Goal: Check status: Check status

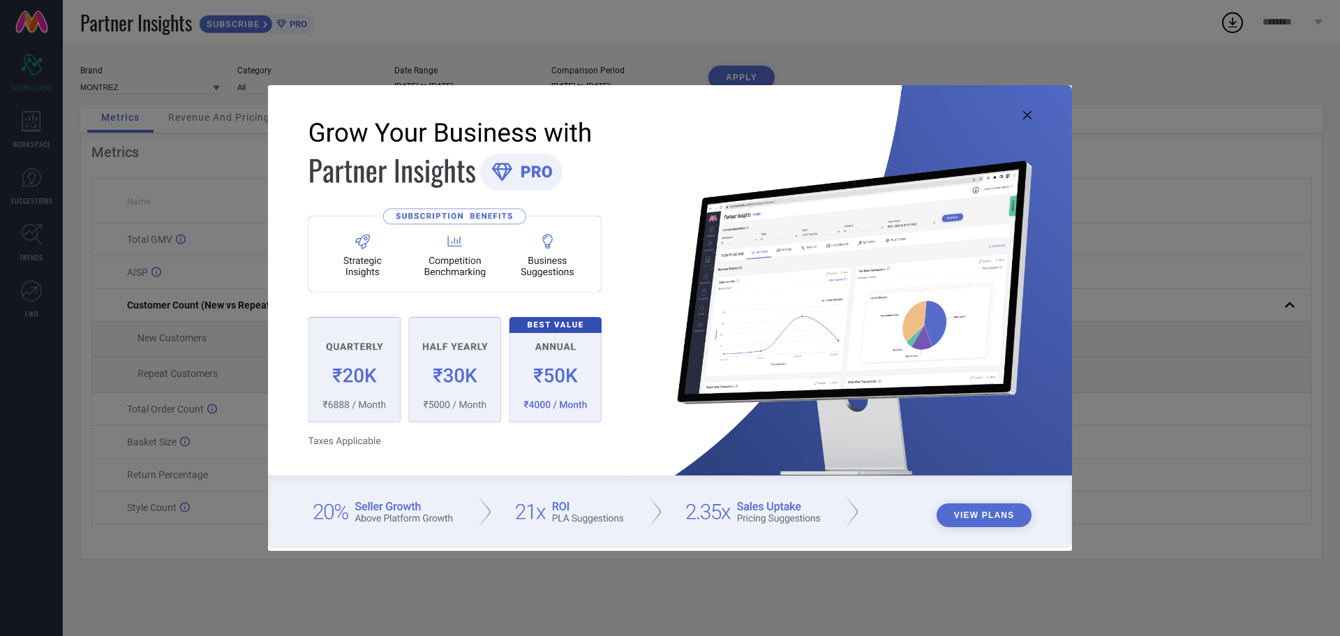
click at [1025, 114] on icon at bounding box center [1027, 115] width 8 height 8
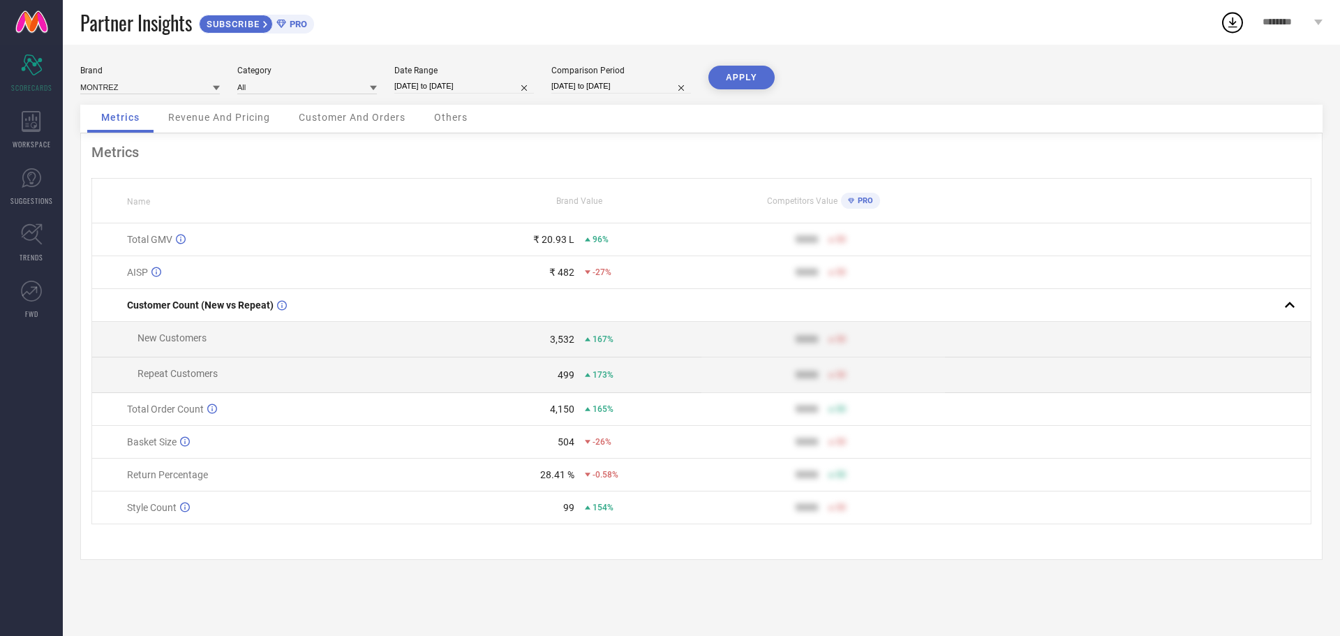
select select "6"
select select "2025"
select select "7"
select select "2025"
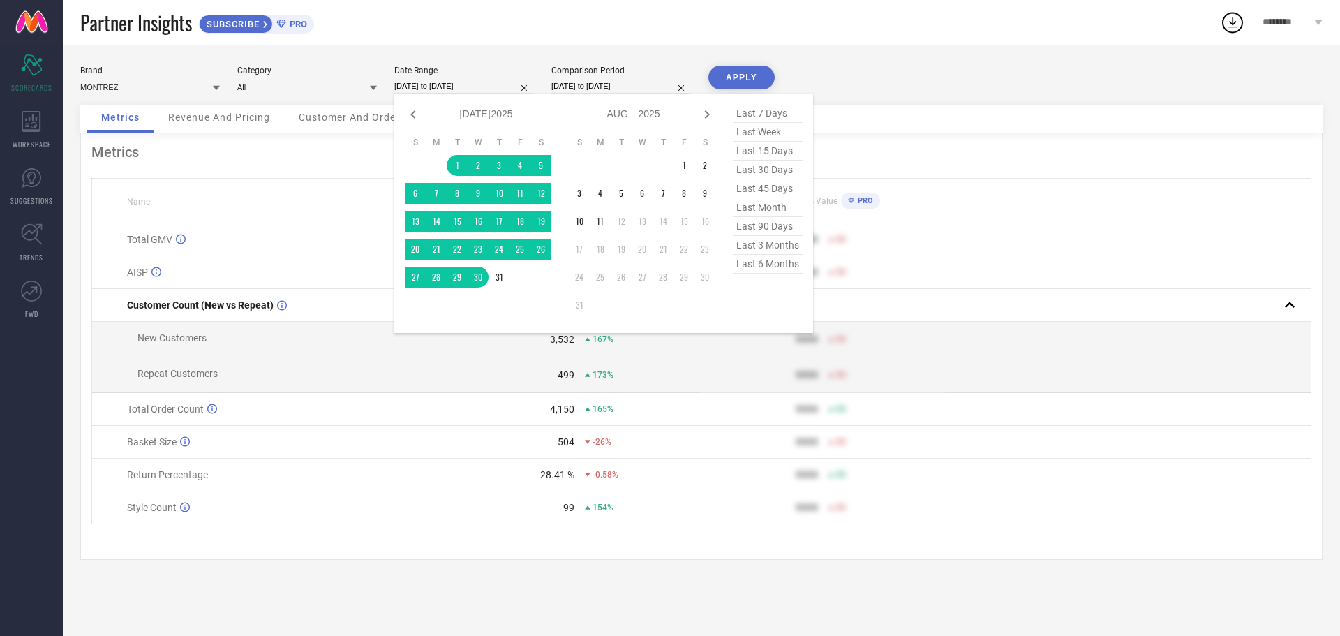
click at [477, 87] on input "[DATE] to [DATE]" at bounding box center [464, 86] width 140 height 15
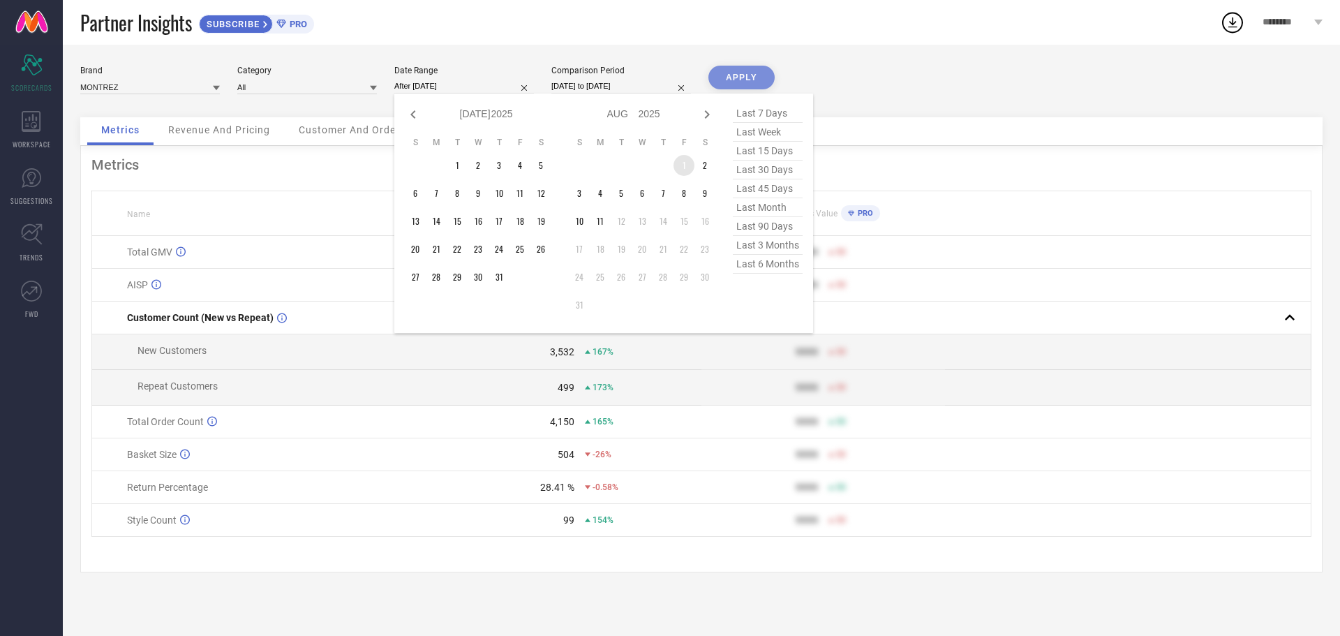
click at [680, 165] on td "1" at bounding box center [684, 165] width 21 height 21
type input "[DATE] to [DATE]"
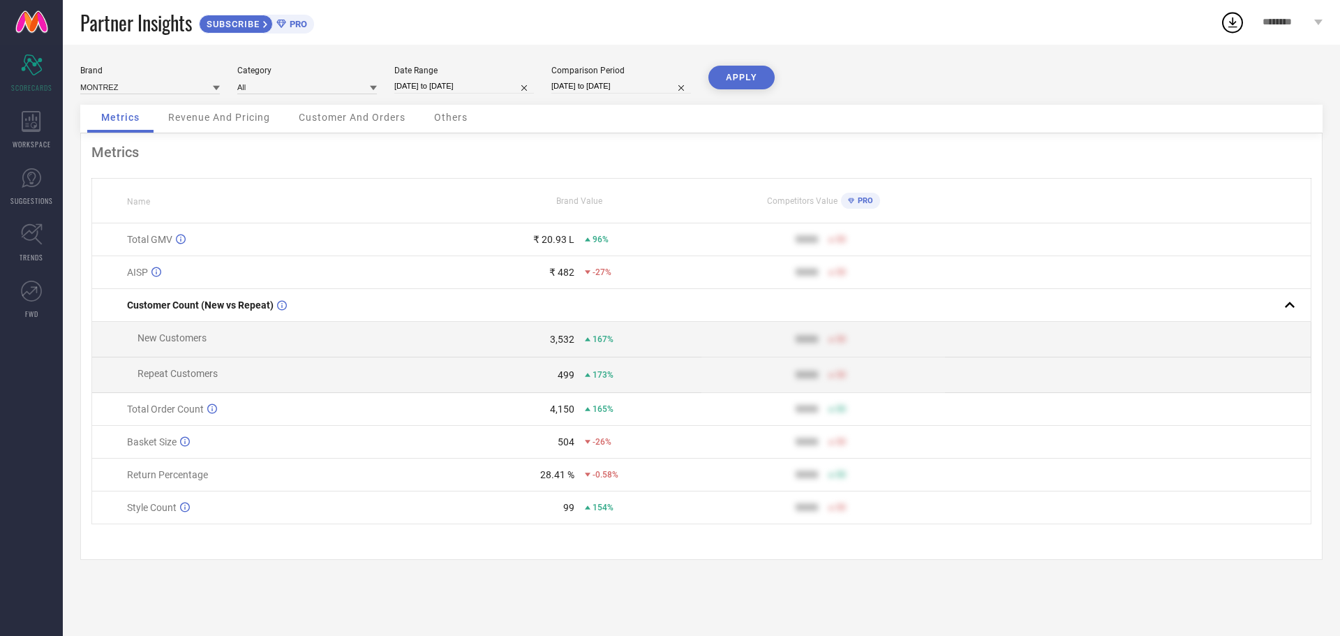
select select "6"
select select "2024"
select select "7"
select select "2024"
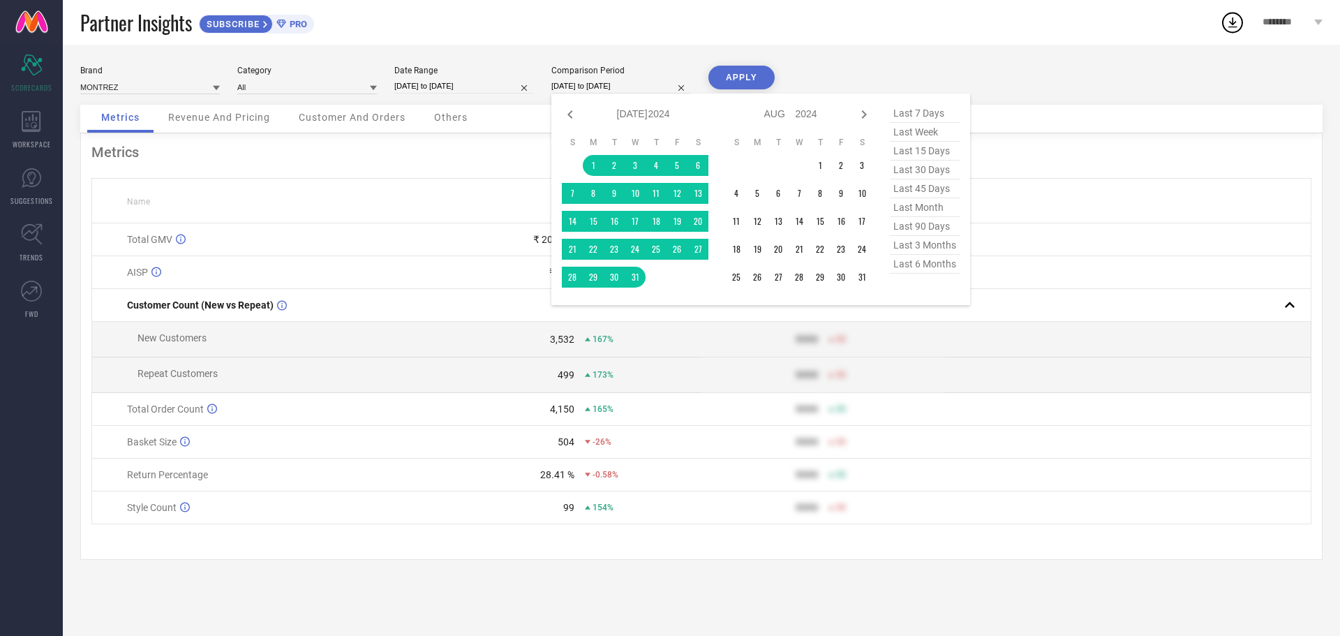
click at [621, 85] on input "[DATE] to [DATE]" at bounding box center [621, 86] width 140 height 15
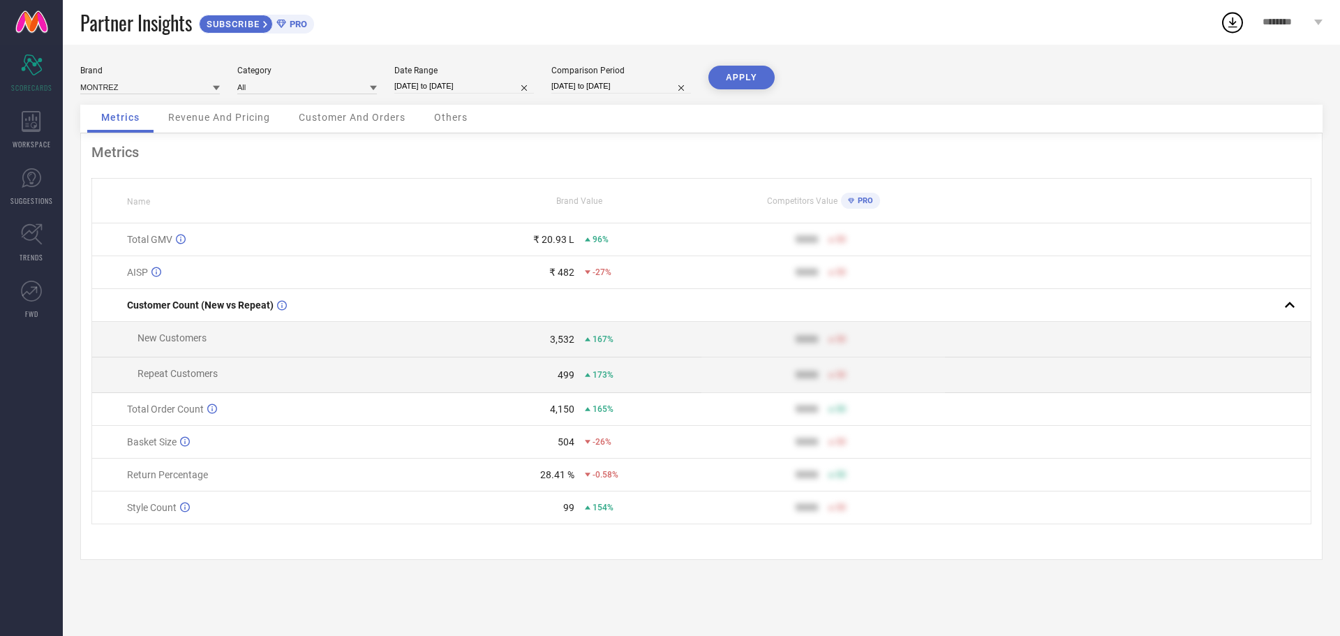
click at [752, 81] on button "APPLY" at bounding box center [741, 78] width 66 height 24
click at [313, 80] on input at bounding box center [307, 87] width 140 height 15
click at [443, 86] on input "[DATE] to [DATE]" at bounding box center [464, 86] width 140 height 15
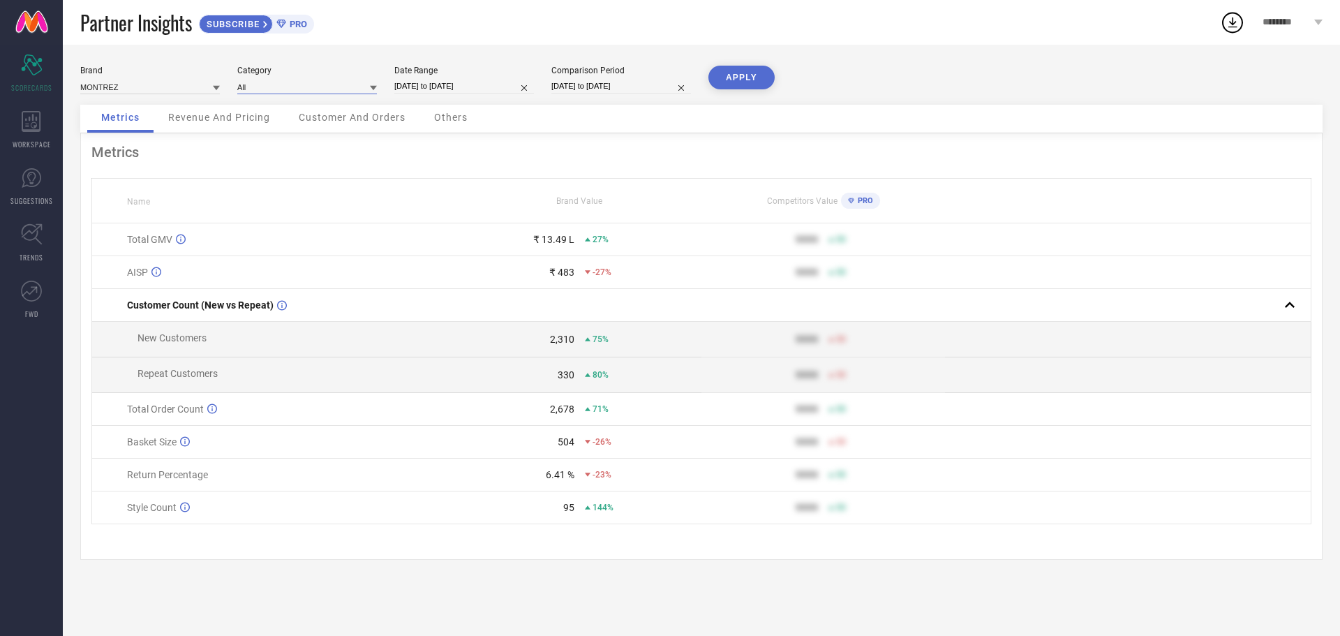
select select "7"
select select "2025"
select select "8"
select select "2025"
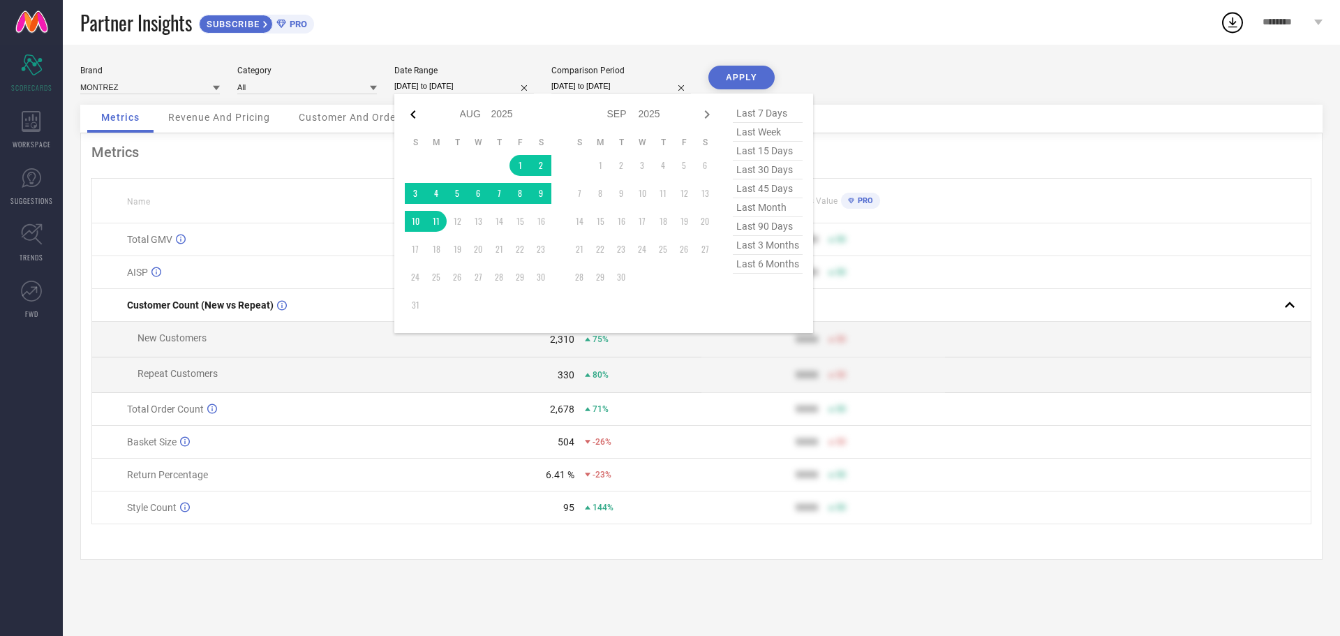
click at [411, 114] on icon at bounding box center [412, 114] width 5 height 8
select select "6"
select select "2025"
select select "7"
select select "2025"
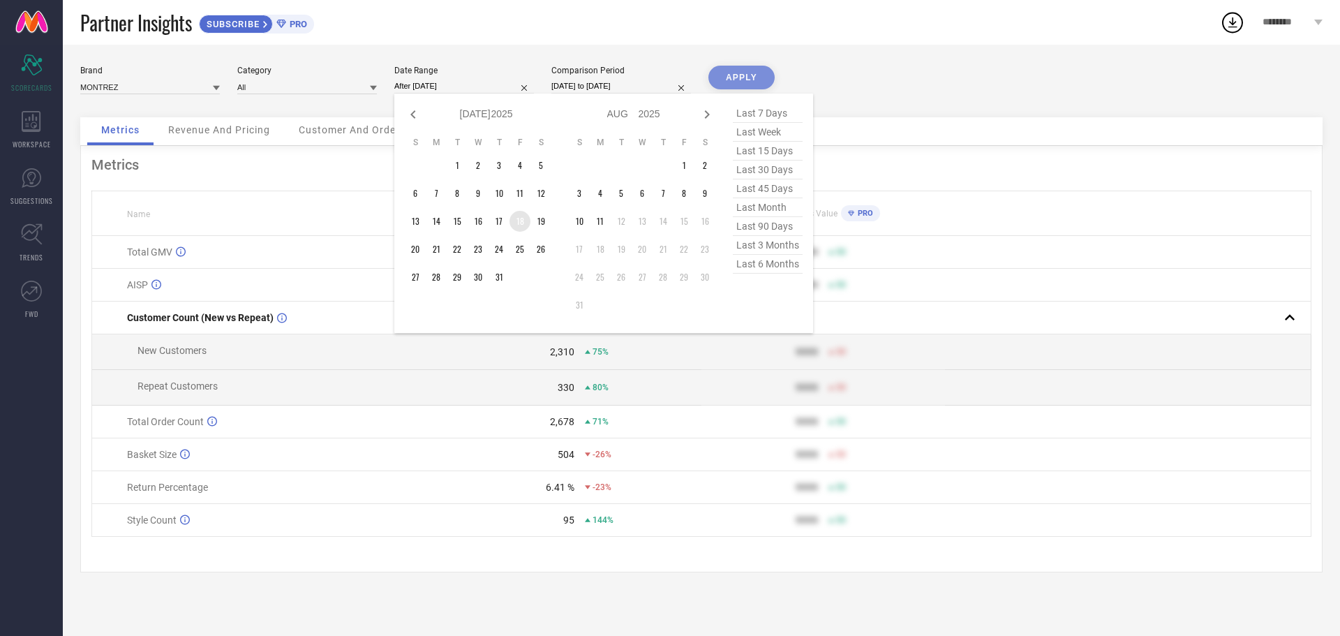
click at [520, 230] on td "18" at bounding box center [520, 221] width 21 height 21
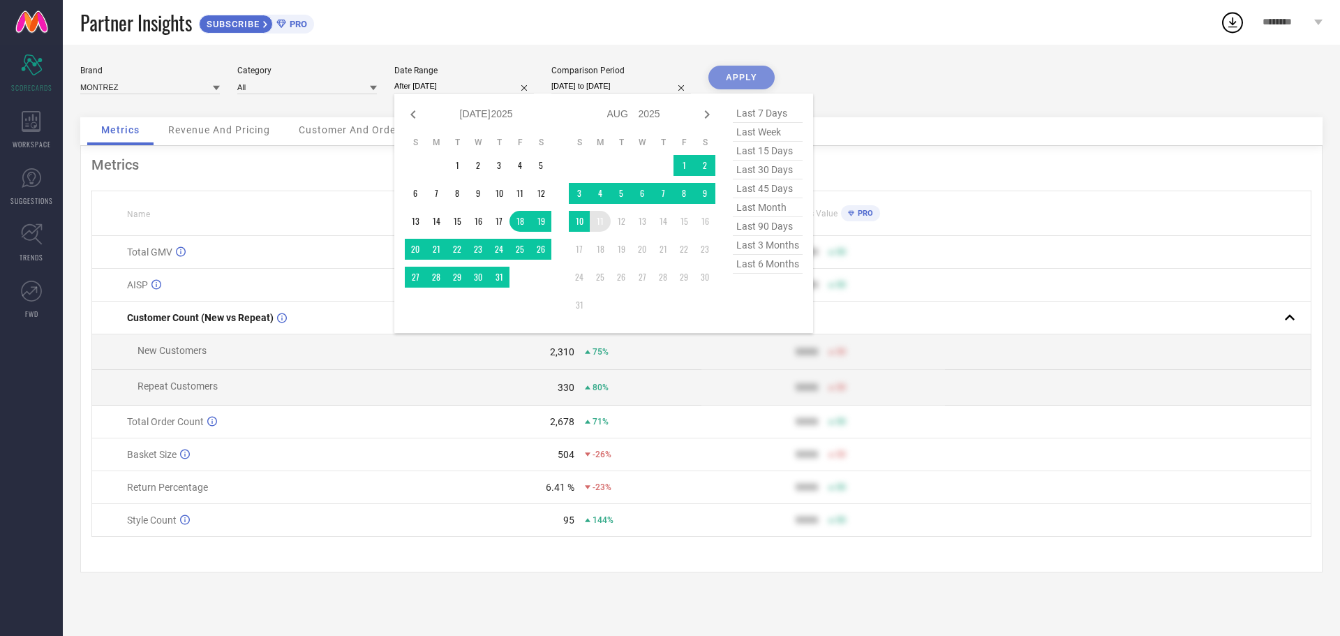
type input "[DATE] to [DATE]"
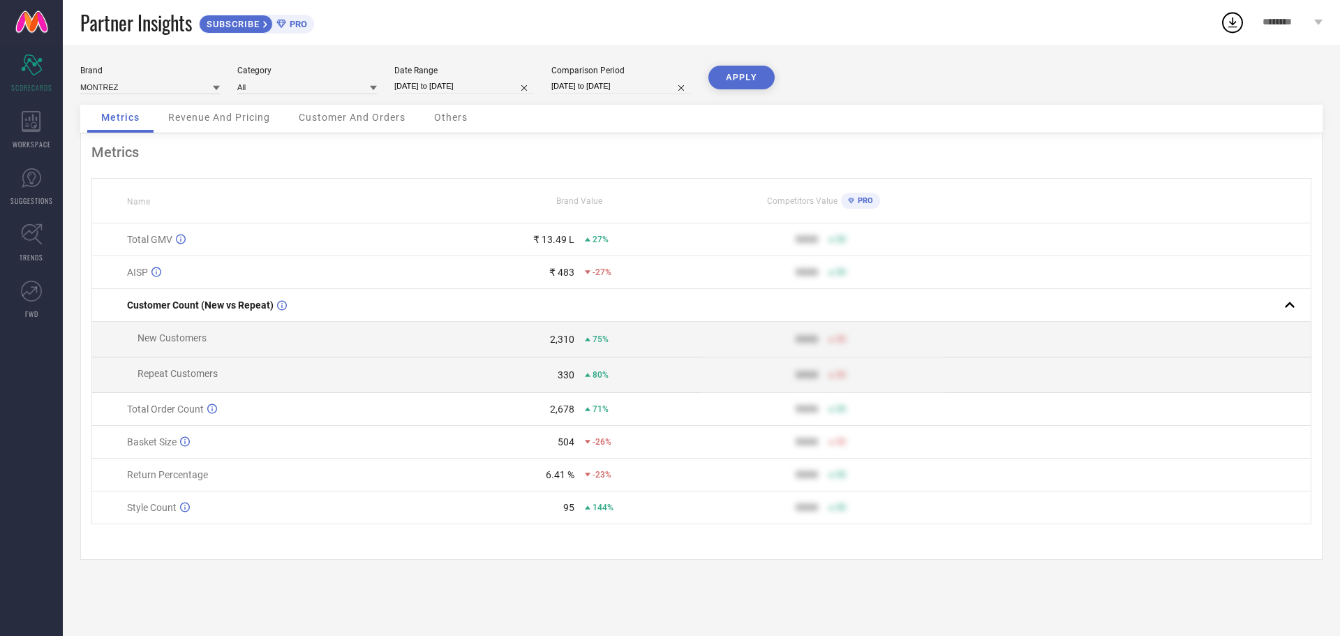
click at [742, 82] on button "APPLY" at bounding box center [741, 78] width 66 height 24
select select "6"
select select "2025"
select select "7"
select select "2025"
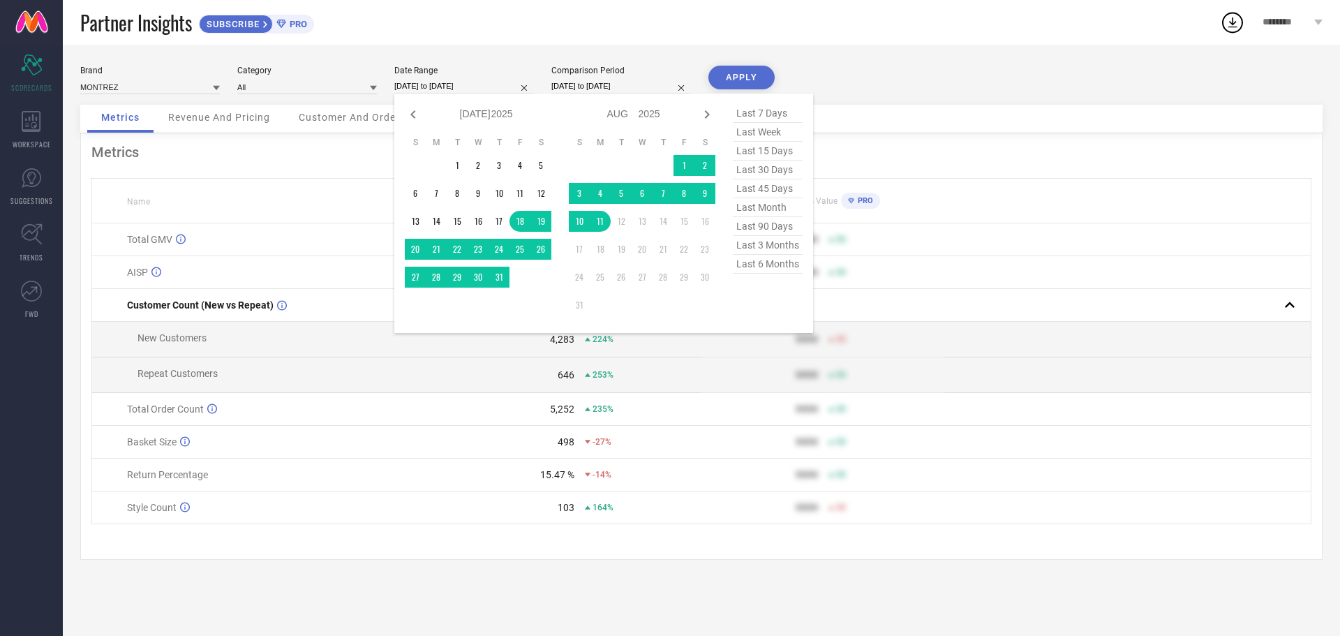
click at [440, 87] on input "[DATE] to [DATE]" at bounding box center [464, 86] width 140 height 15
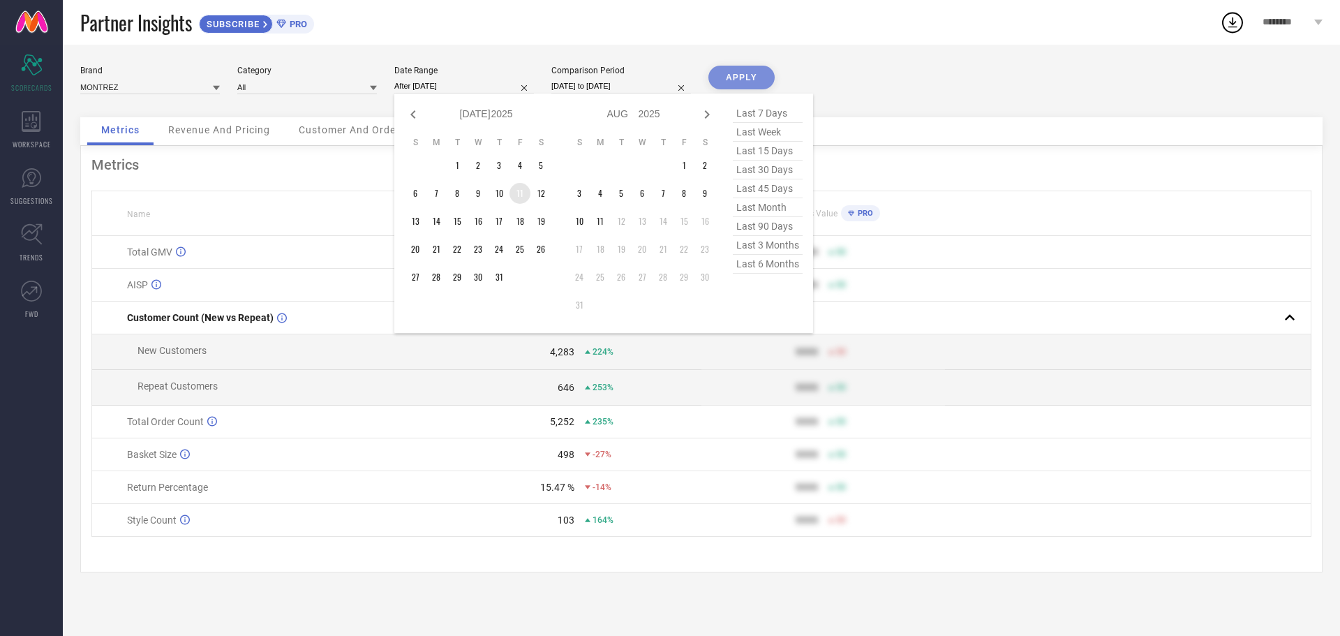
click at [514, 195] on td "11" at bounding box center [520, 193] width 21 height 21
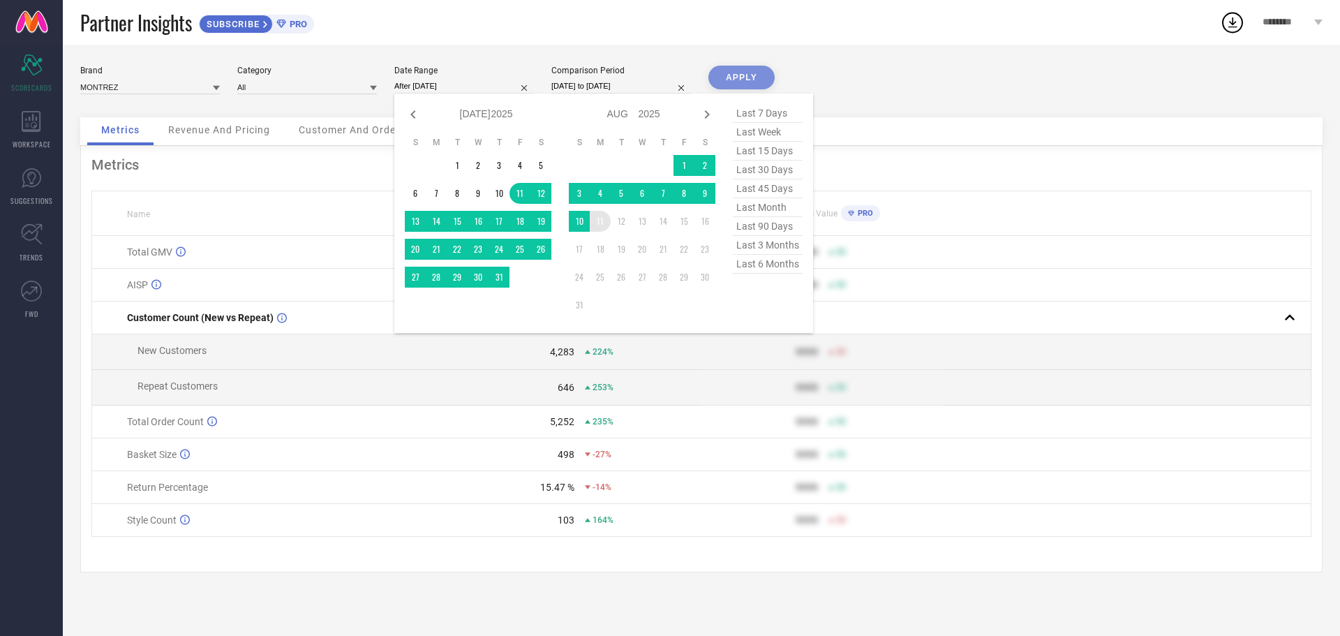
type input "[DATE] to [DATE]"
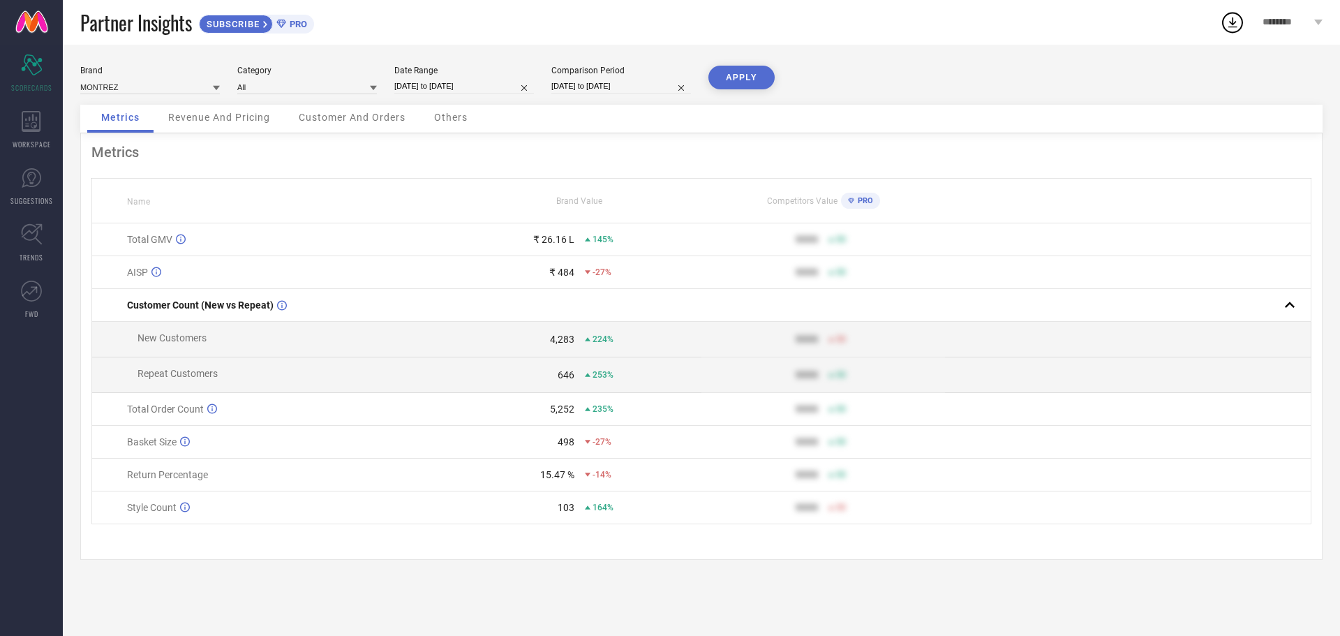
click at [757, 79] on button "APPLY" at bounding box center [741, 78] width 66 height 24
select select "6"
select select "2025"
select select "7"
select select "2025"
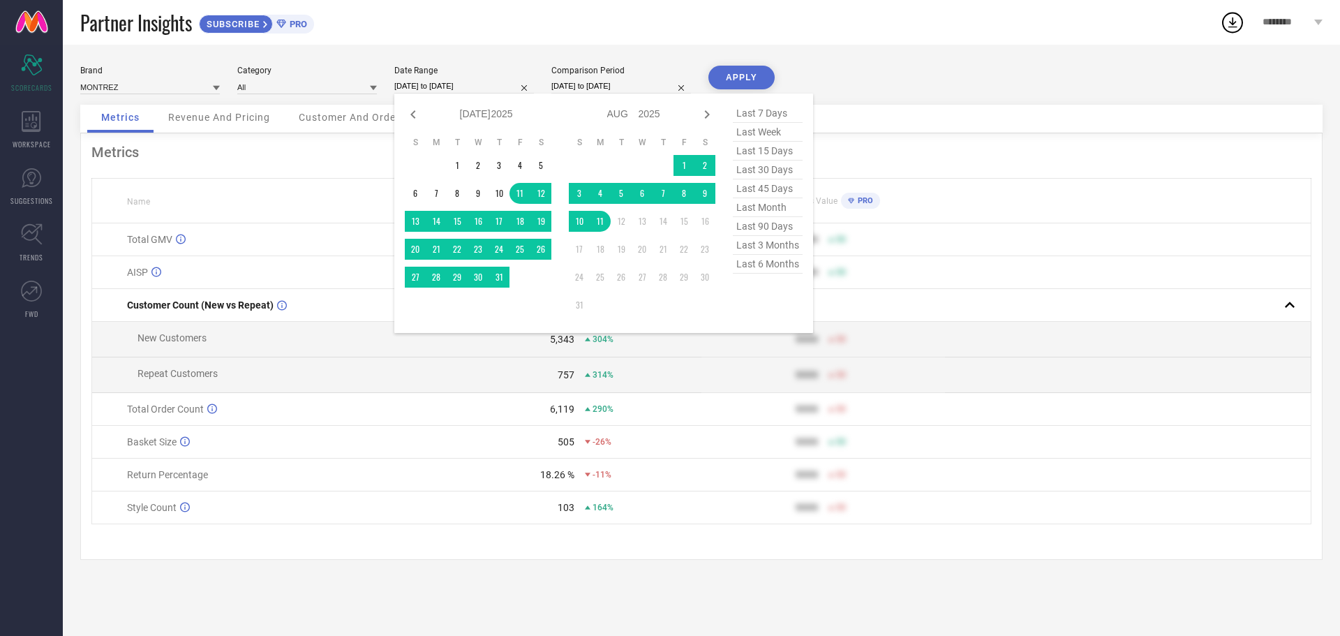
click at [440, 84] on input "[DATE] to [DATE]" at bounding box center [464, 86] width 140 height 15
click at [406, 113] on icon at bounding box center [413, 114] width 17 height 17
select select "5"
select select "2025"
select select "6"
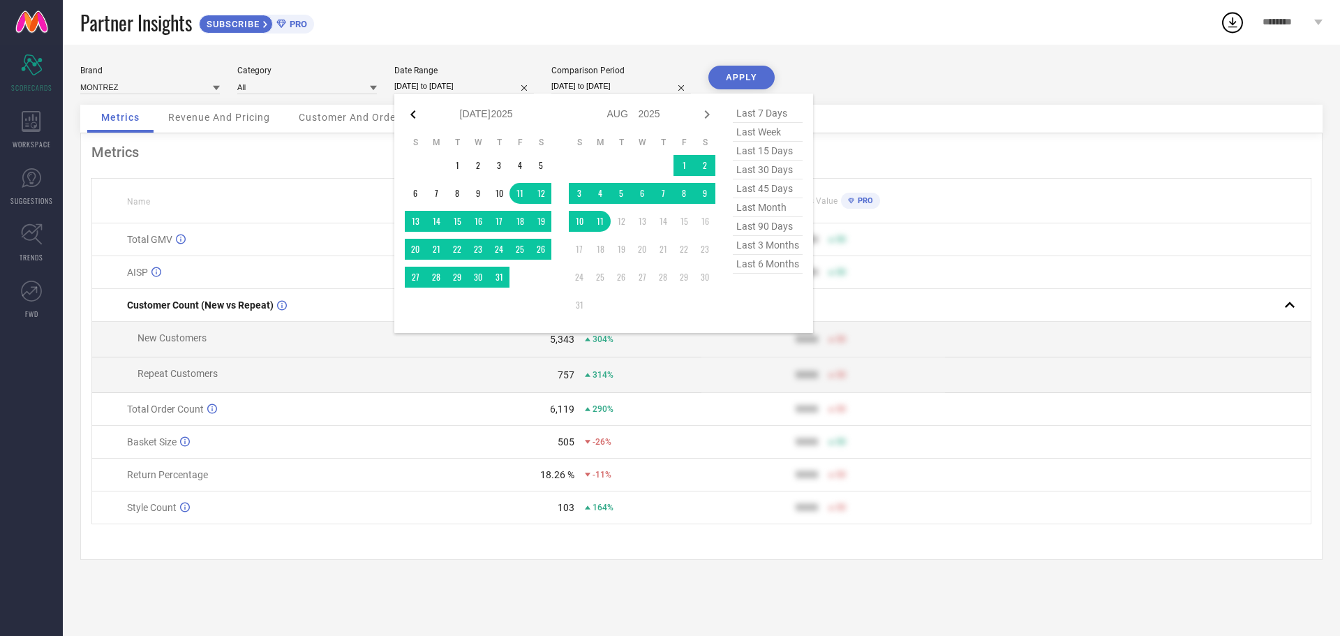
select select "2025"
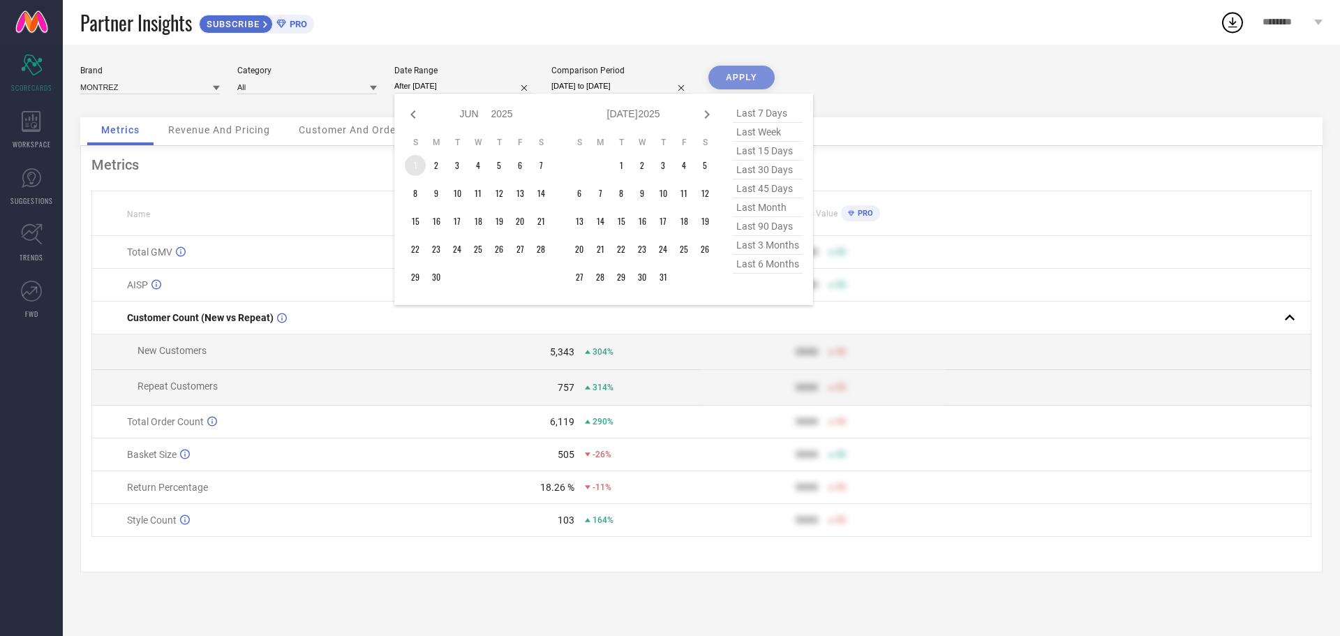
click at [420, 169] on td "1" at bounding box center [415, 165] width 21 height 21
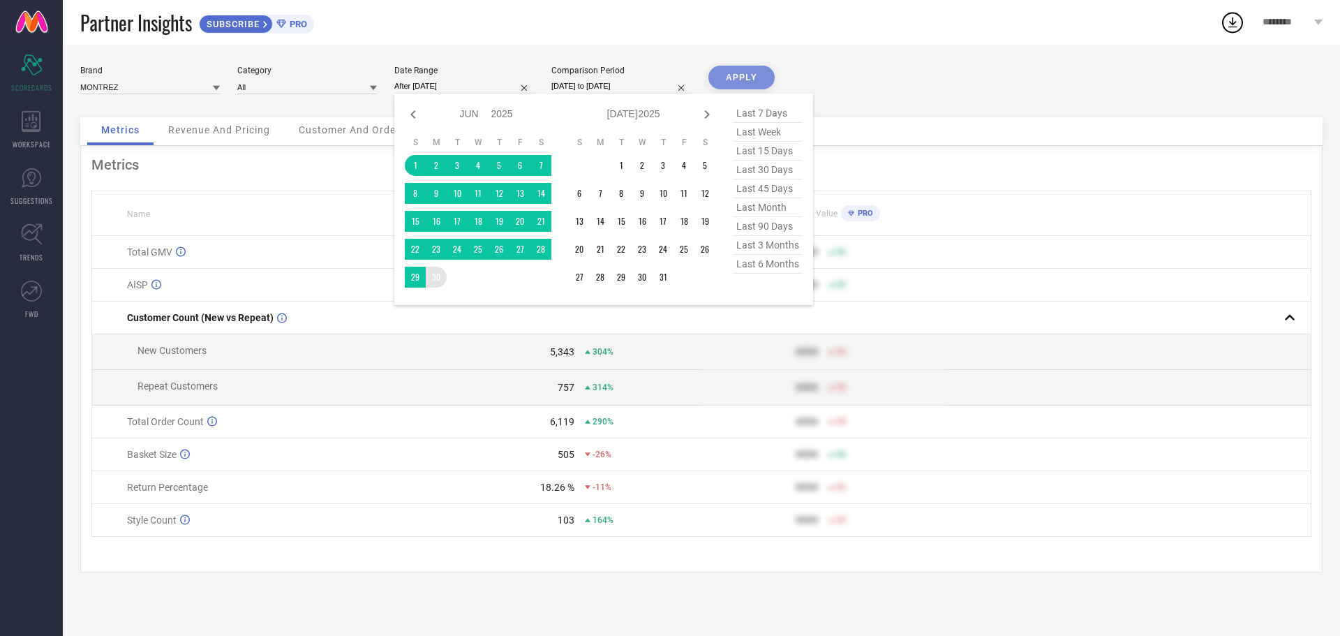
type input "[DATE] to [DATE]"
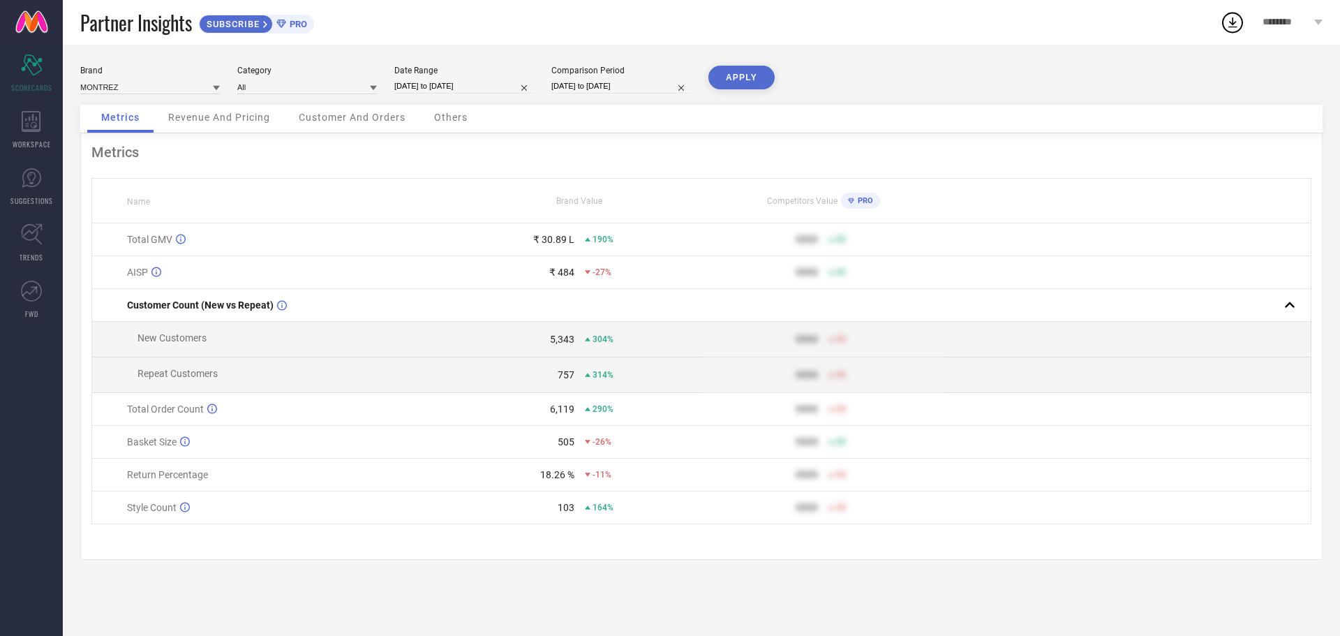
select select "6"
select select "2024"
select select "7"
select select "2024"
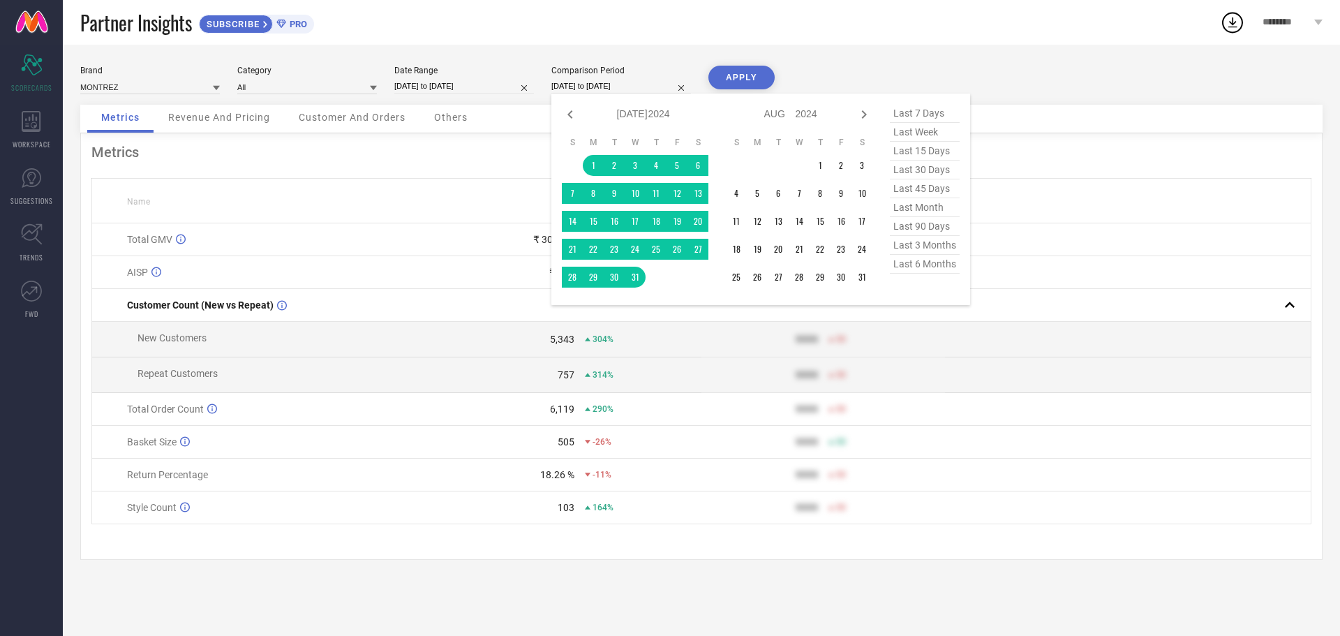
click at [613, 87] on input "[DATE] to [DATE]" at bounding box center [621, 86] width 140 height 15
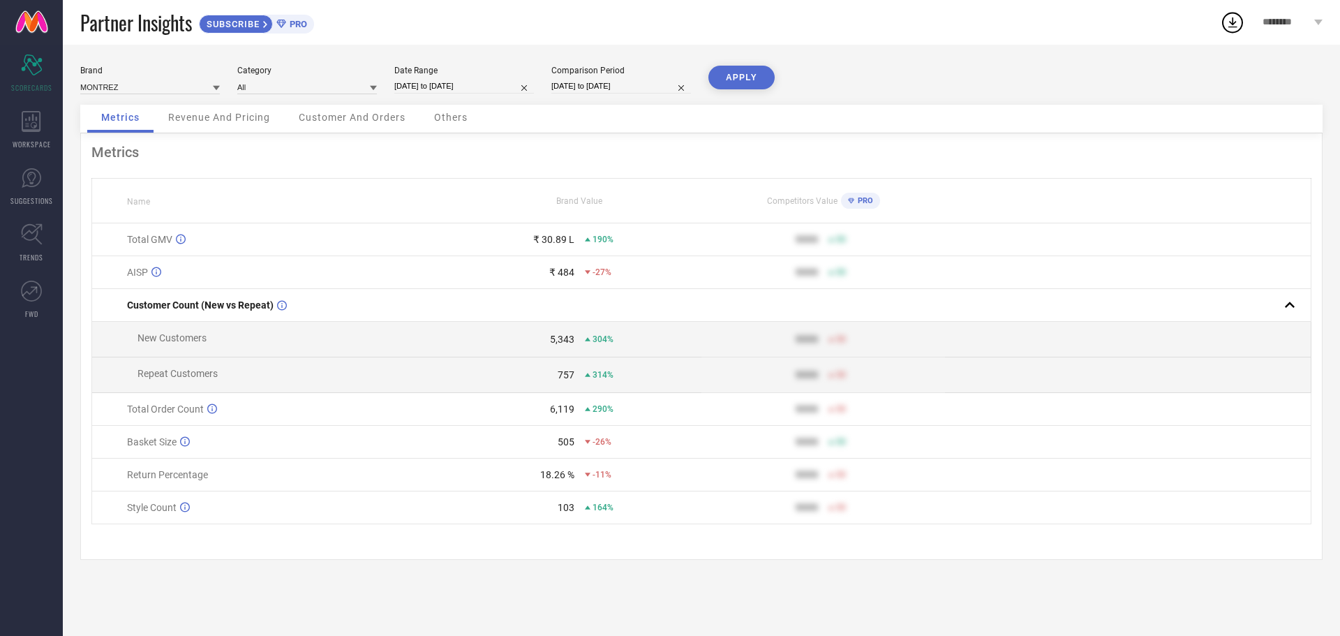
click at [752, 80] on button "APPLY" at bounding box center [741, 78] width 66 height 24
select select "5"
select select "2025"
select select "6"
select select "2025"
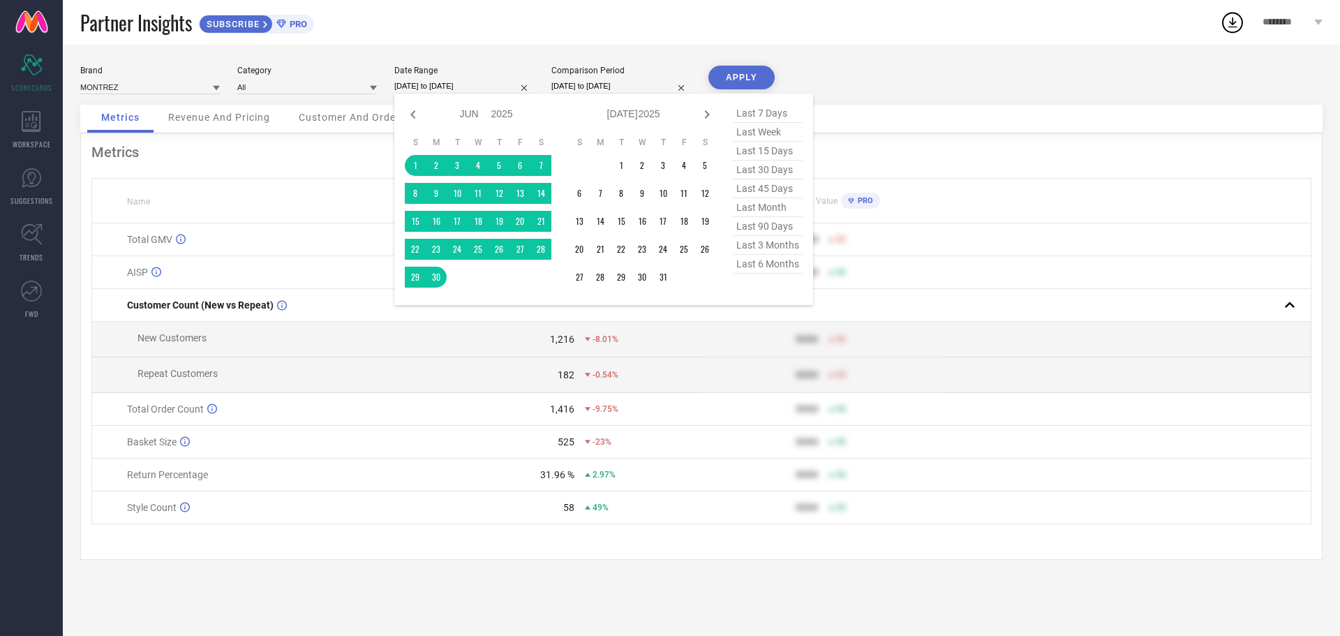
click at [473, 88] on input "[DATE] to [DATE]" at bounding box center [464, 86] width 140 height 15
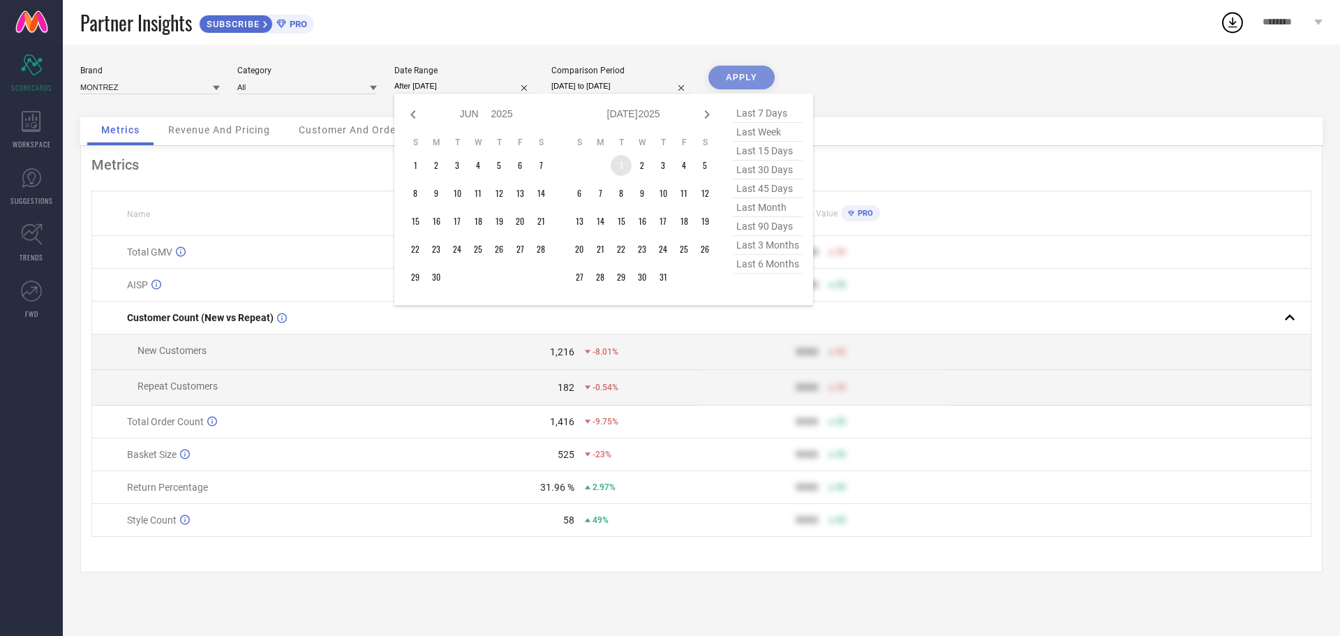
click at [617, 163] on td "1" at bounding box center [621, 165] width 21 height 21
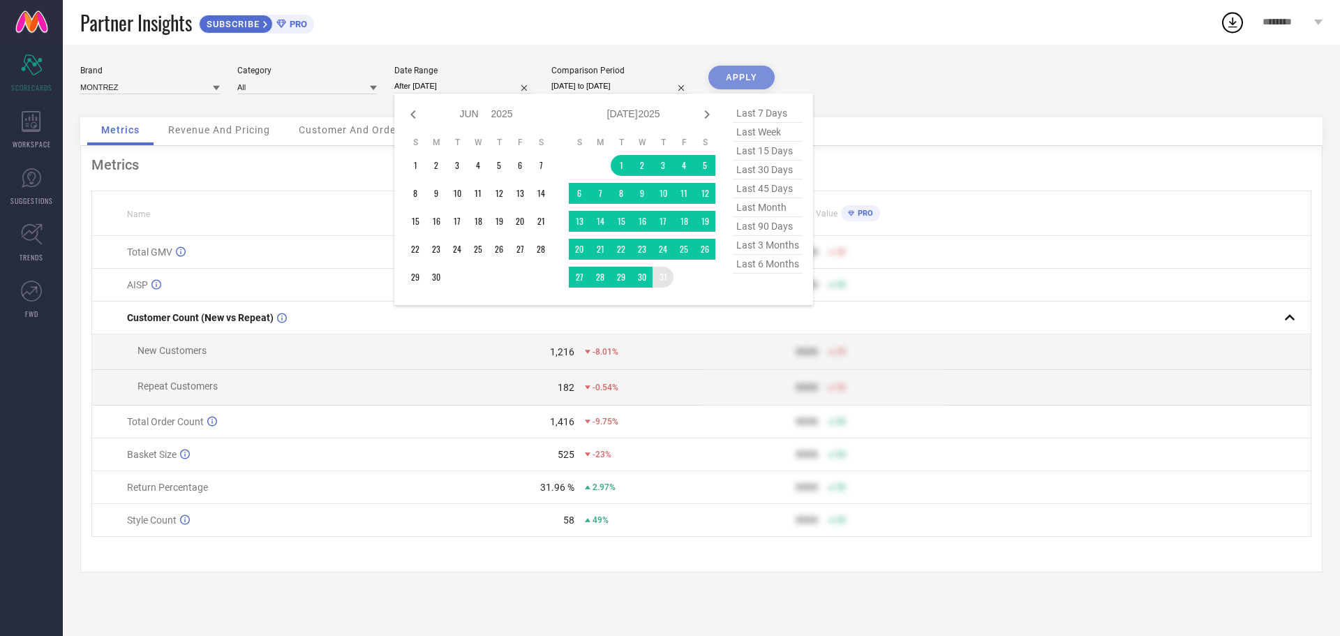
type input "[DATE] to [DATE]"
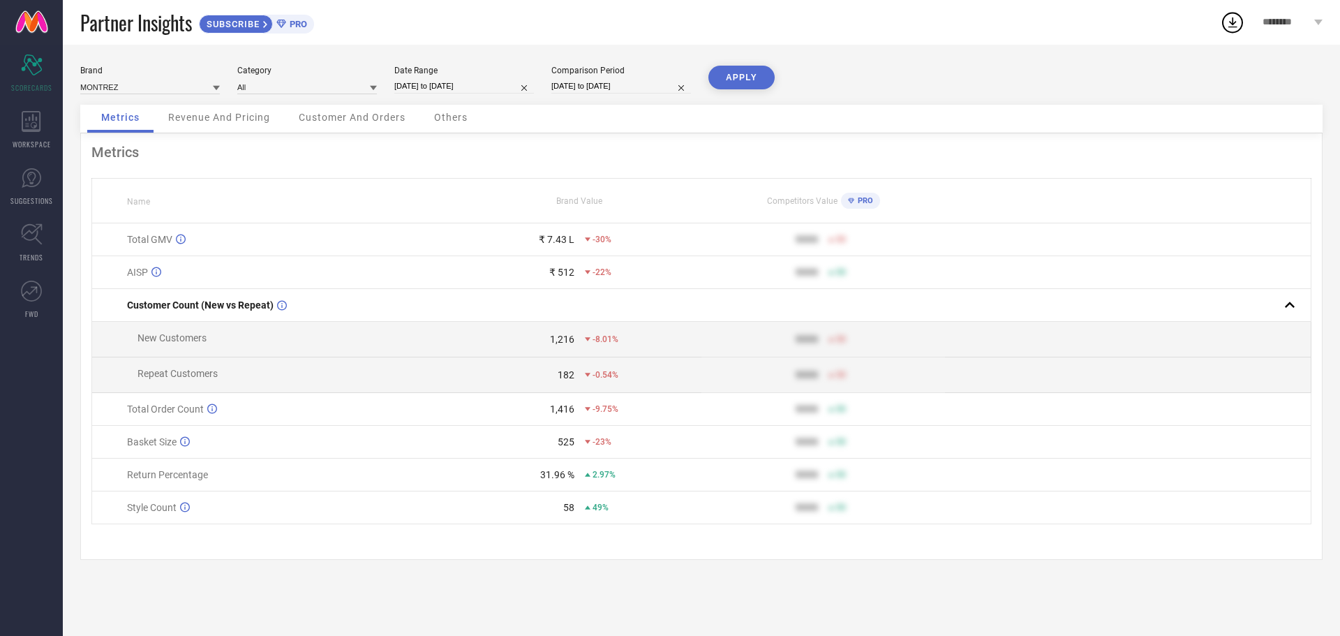
click at [618, 84] on input "[DATE] to [DATE]" at bounding box center [621, 86] width 140 height 15
select select "6"
select select "2024"
select select "7"
select select "2024"
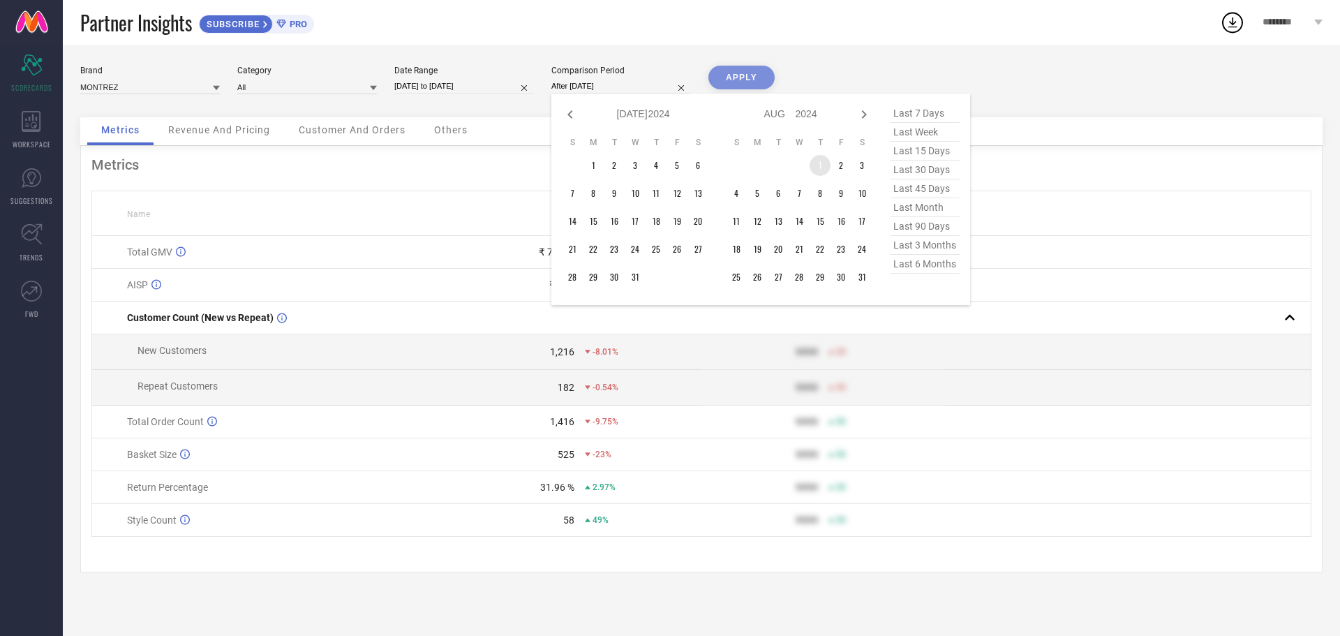
click at [820, 169] on td "1" at bounding box center [820, 165] width 21 height 21
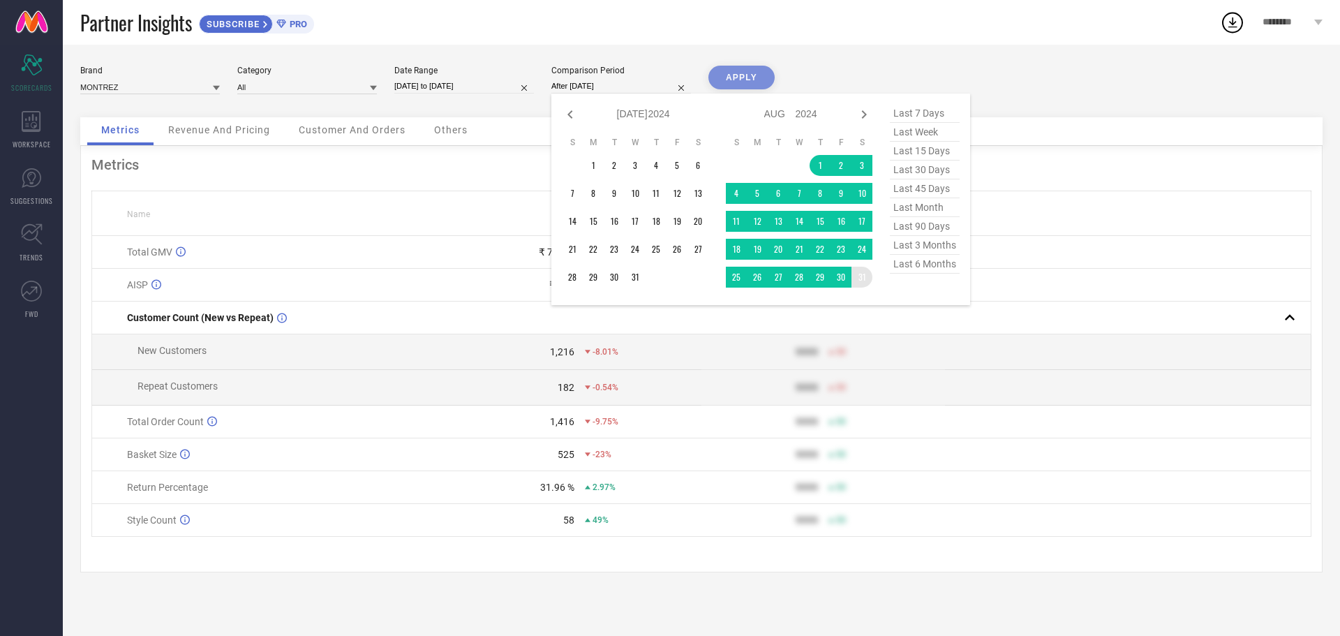
type input "[DATE] to [DATE]"
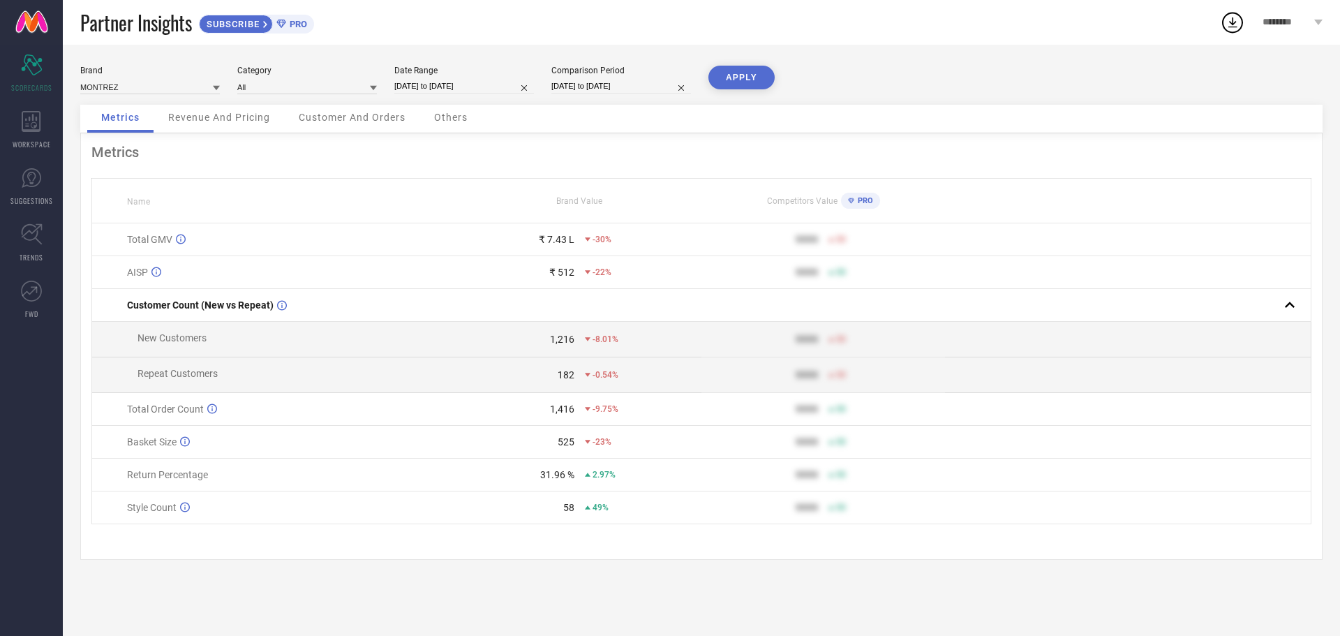
click at [749, 74] on button "APPLY" at bounding box center [741, 78] width 66 height 24
select select "6"
select select "2025"
select select "7"
select select "2025"
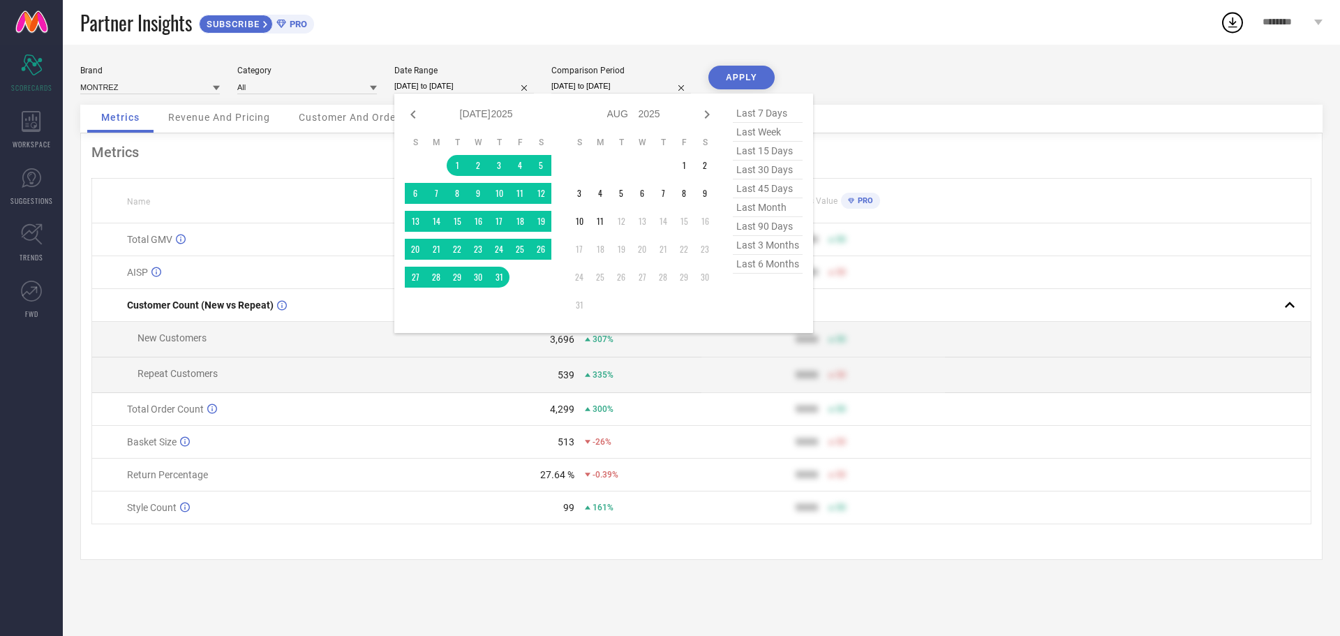
click at [455, 89] on input "[DATE] to [DATE]" at bounding box center [464, 86] width 140 height 15
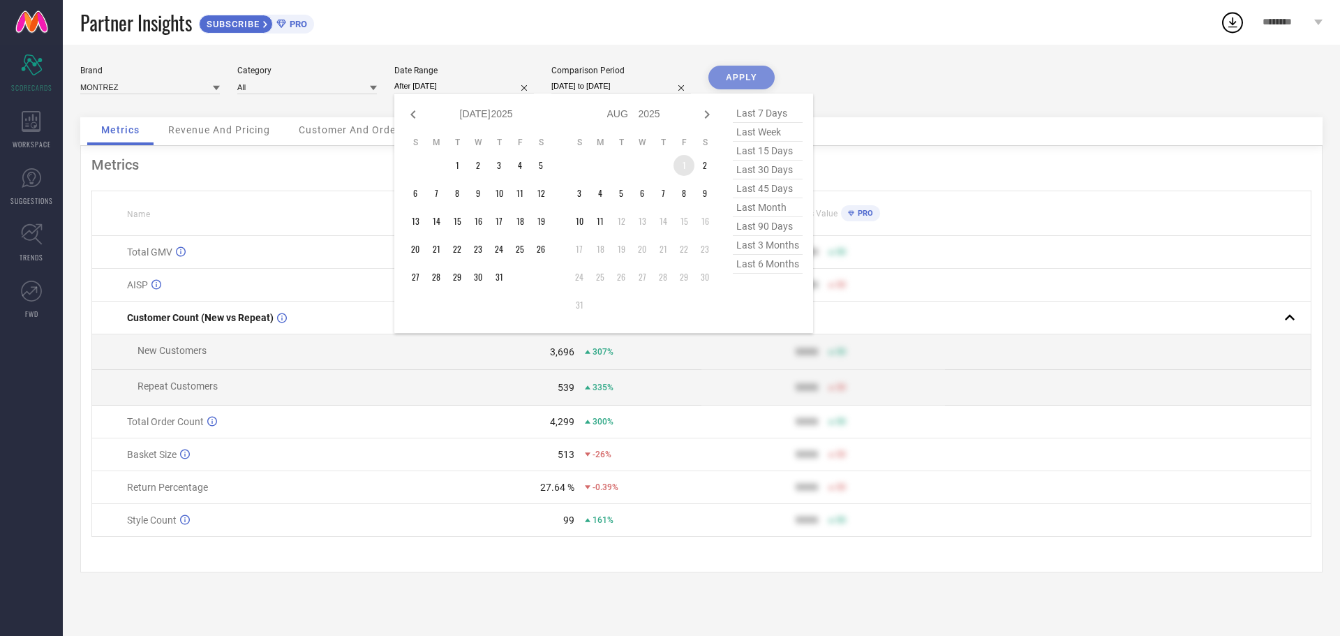
click at [678, 173] on td "1" at bounding box center [684, 165] width 21 height 21
click at [609, 227] on table "S M T W T F S 1 2 3 4 5 6 7 8 9 10 11 12 13 14 15 16 17 18 19 20 21 22 23 24 25…" at bounding box center [642, 226] width 147 height 193
type input "[DATE] to [DATE]"
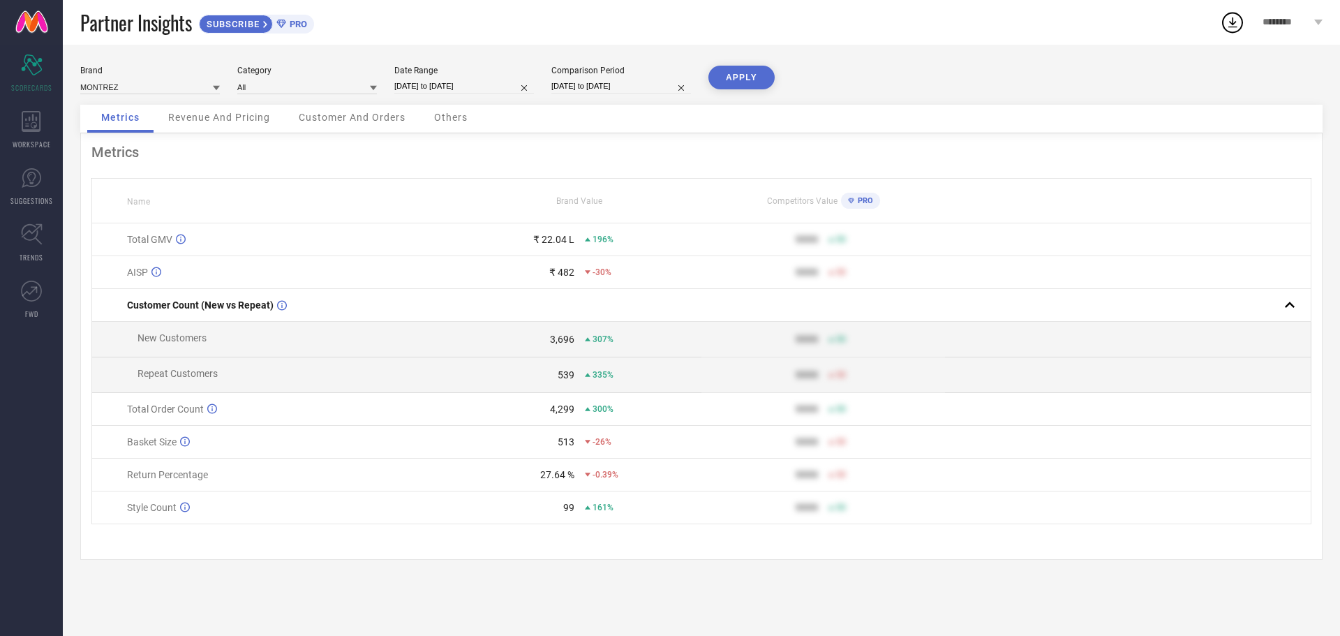
click at [748, 77] on button "APPLY" at bounding box center [741, 78] width 66 height 24
